Goal: Find specific page/section: Find specific page/section

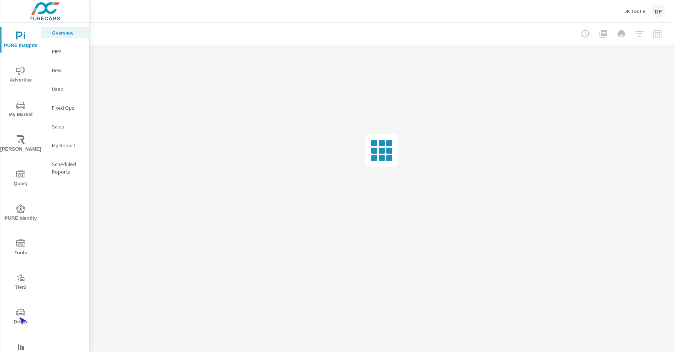
click at [19, 317] on span "Driver" at bounding box center [21, 317] width 36 height 18
